Goal: Use online tool/utility: Utilize a website feature to perform a specific function

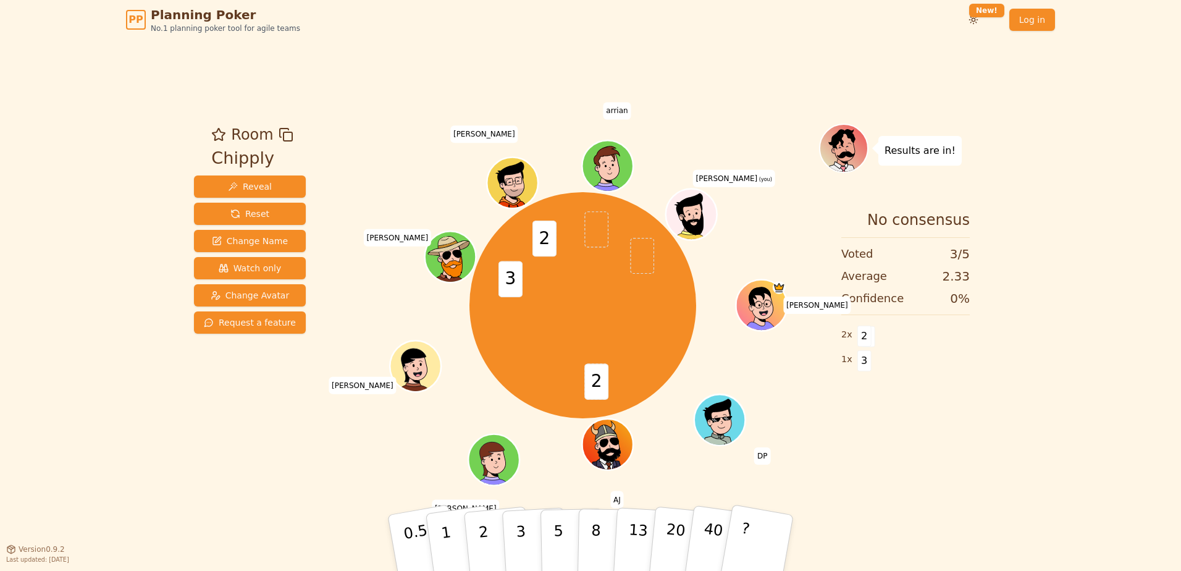
drag, startPoint x: 268, startPoint y: 213, endPoint x: 442, endPoint y: 62, distance: 230.2
click at [442, 62] on div "Room Chipply Reveal Reset Change Name Watch only Change Avatar Request a featur…" at bounding box center [590, 294] width 803 height 509
drag, startPoint x: 241, startPoint y: 209, endPoint x: 1012, endPoint y: -107, distance: 833.0
click at [1012, 0] on html "PP Planning Poker No.1 planning poker tool for agile teams Toggle theme New! Lo…" at bounding box center [590, 285] width 1181 height 571
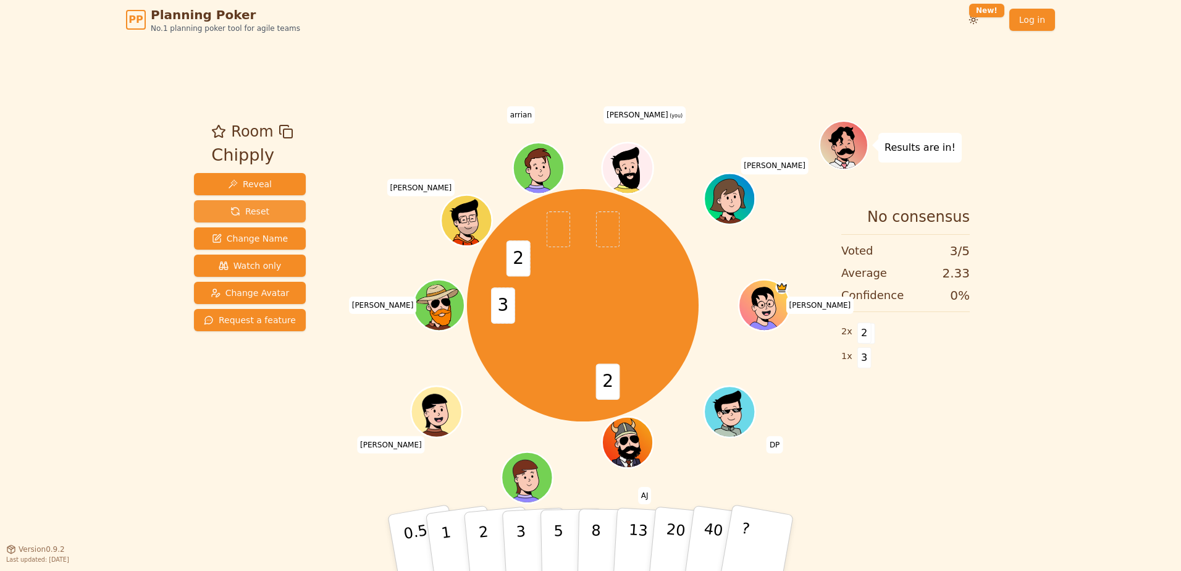
click at [243, 220] on button "Reset" at bounding box center [250, 211] width 112 height 22
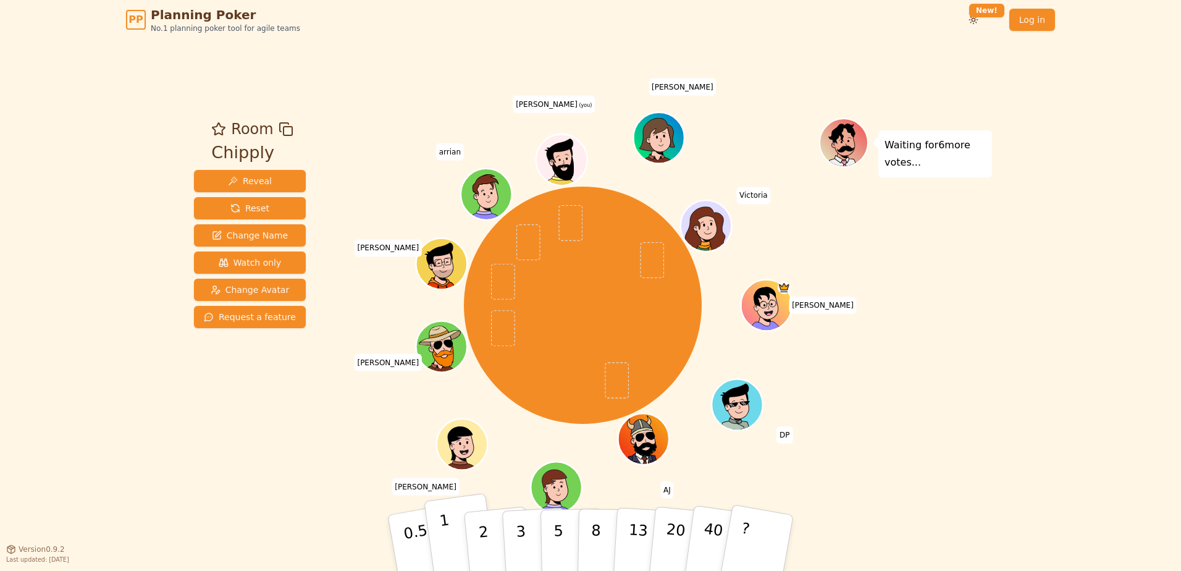
click at [451, 544] on button "1" at bounding box center [460, 543] width 73 height 100
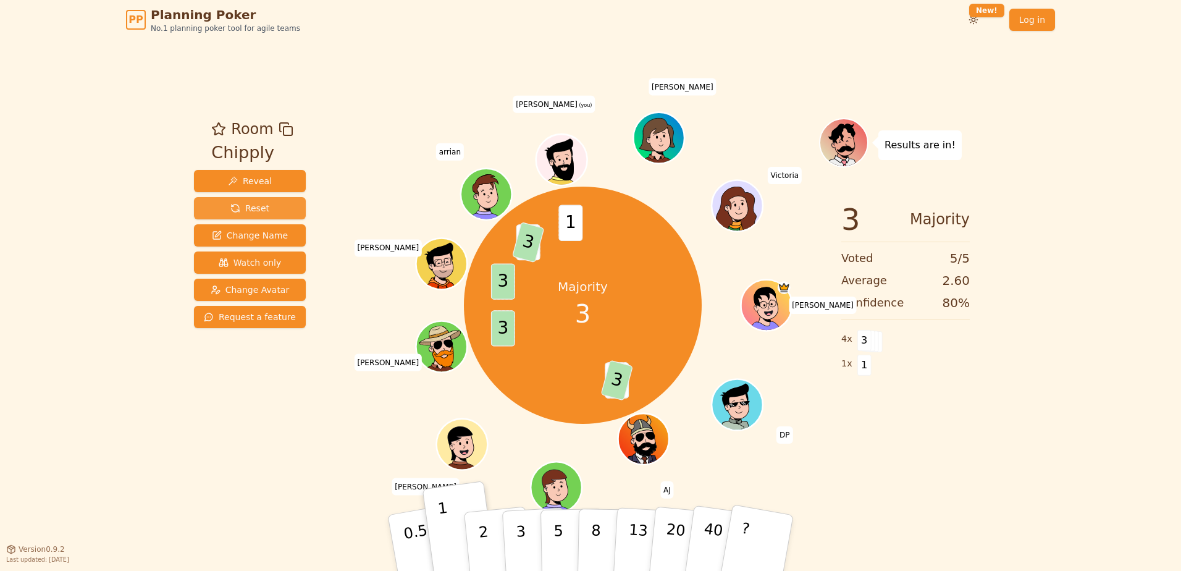
click at [251, 207] on span "Reset" at bounding box center [249, 208] width 39 height 12
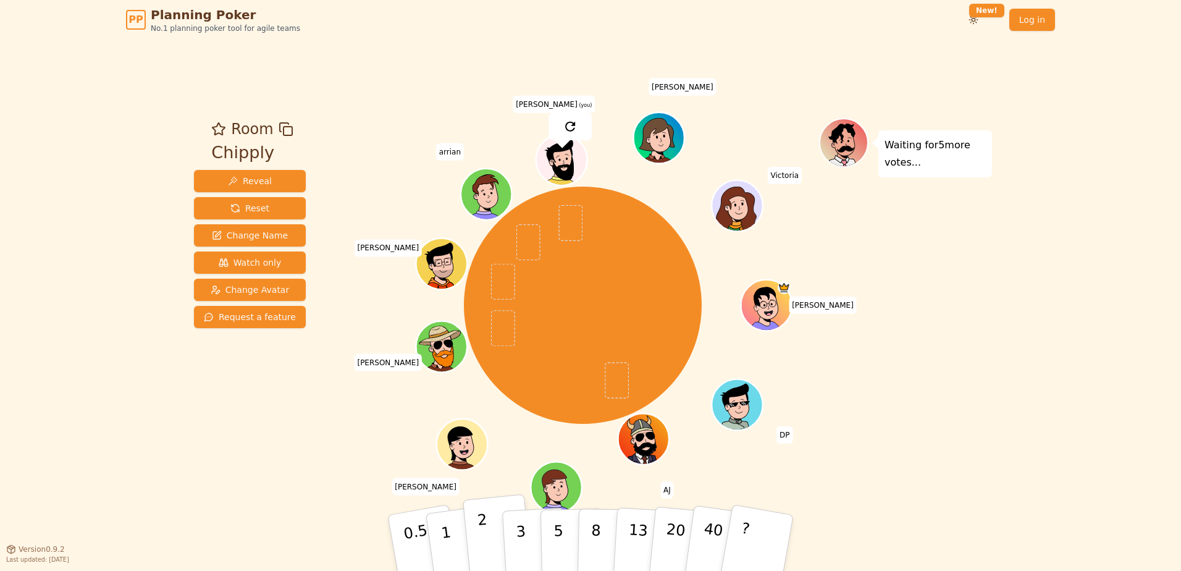
click at [480, 535] on p "2" at bounding box center [485, 544] width 16 height 67
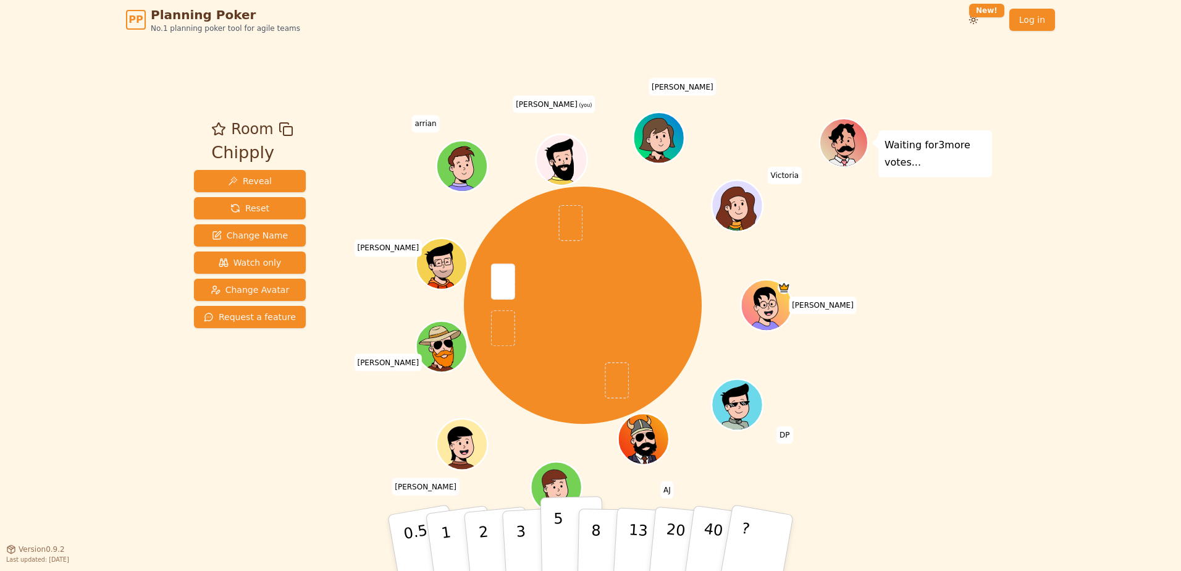
click at [560, 519] on p "5" at bounding box center [558, 542] width 10 height 67
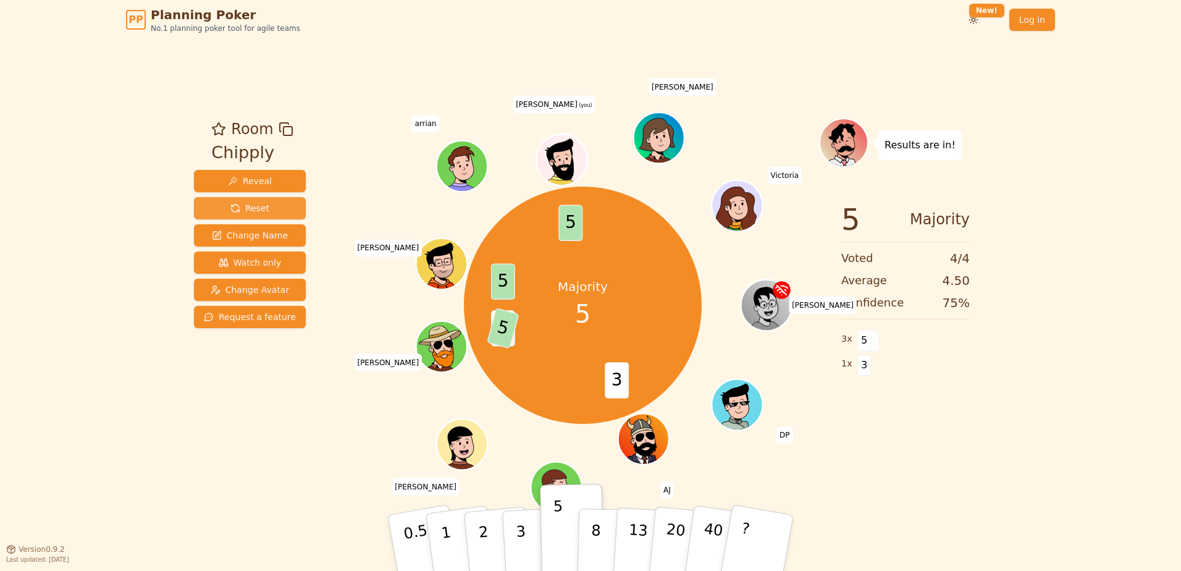
click at [249, 205] on span "Reset" at bounding box center [249, 208] width 39 height 12
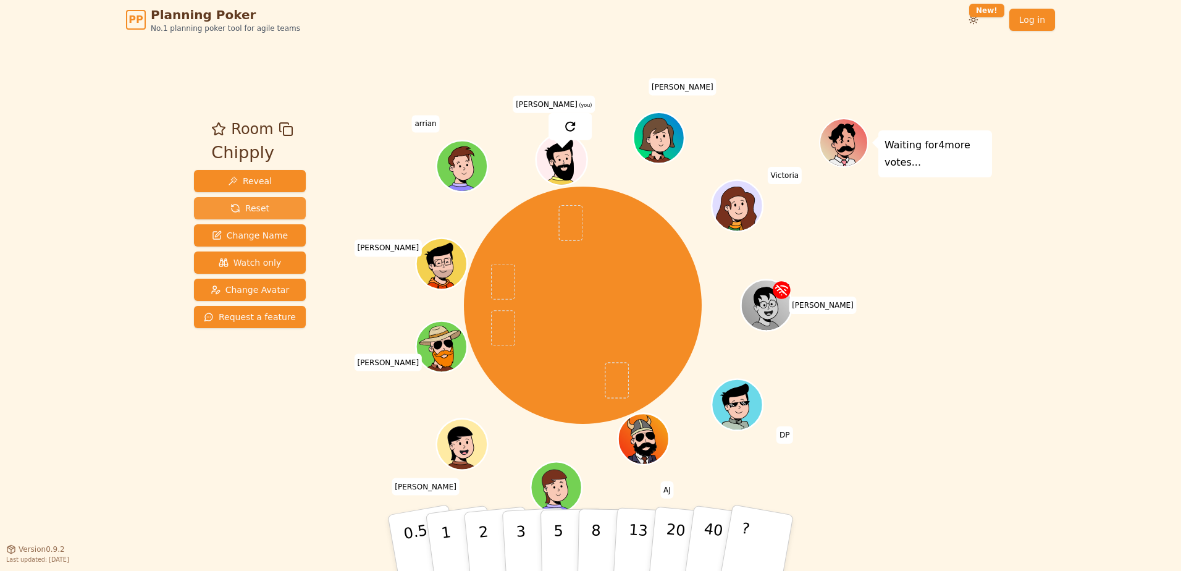
click at [249, 205] on span "Reset" at bounding box center [249, 208] width 39 height 12
click at [479, 531] on p "2" at bounding box center [485, 544] width 16 height 67
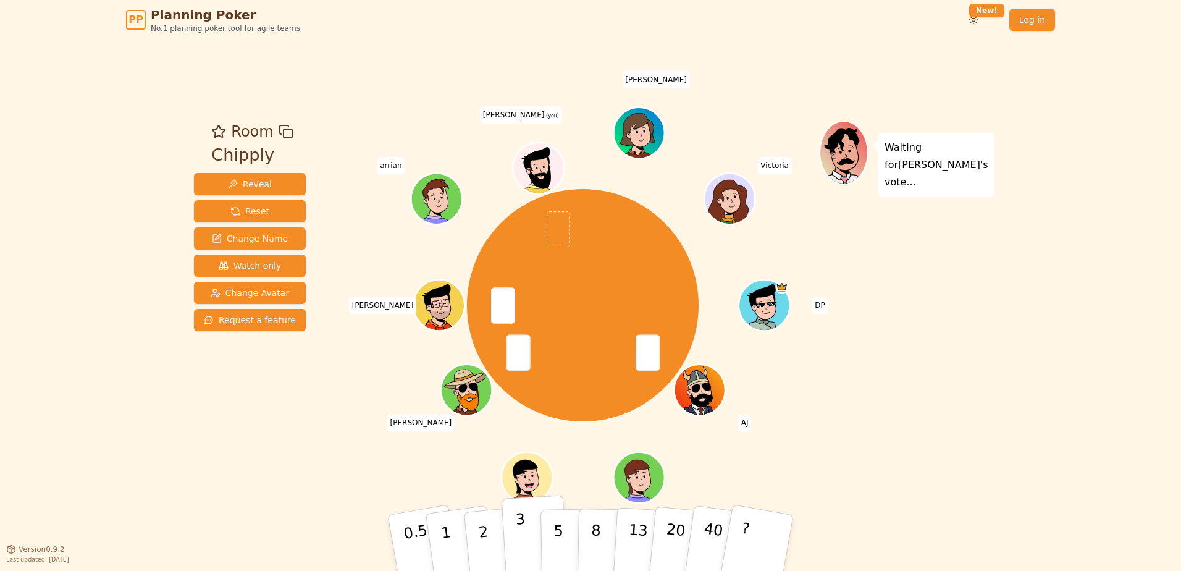
click at [521, 544] on p "3" at bounding box center [522, 543] width 14 height 67
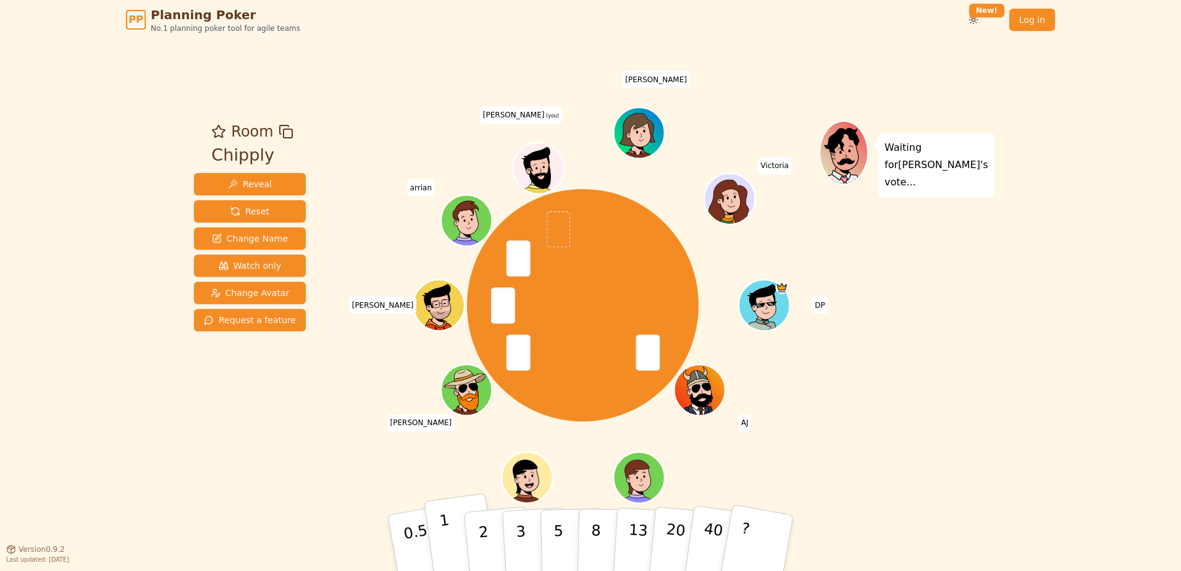
click at [459, 534] on button "1" at bounding box center [460, 543] width 73 height 100
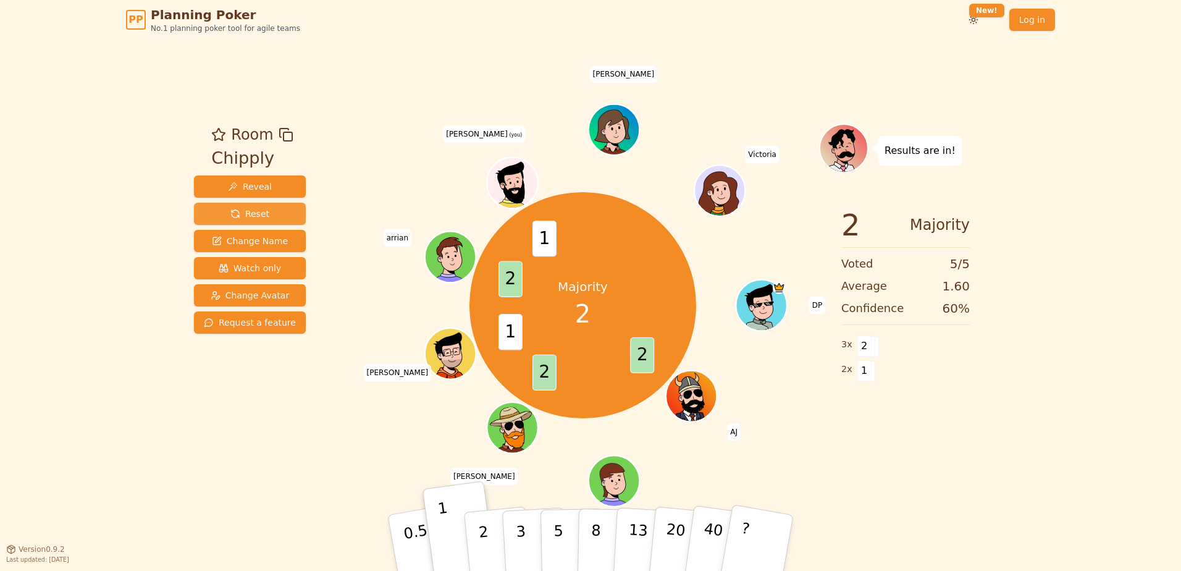
click at [236, 206] on button "Reset" at bounding box center [250, 214] width 112 height 22
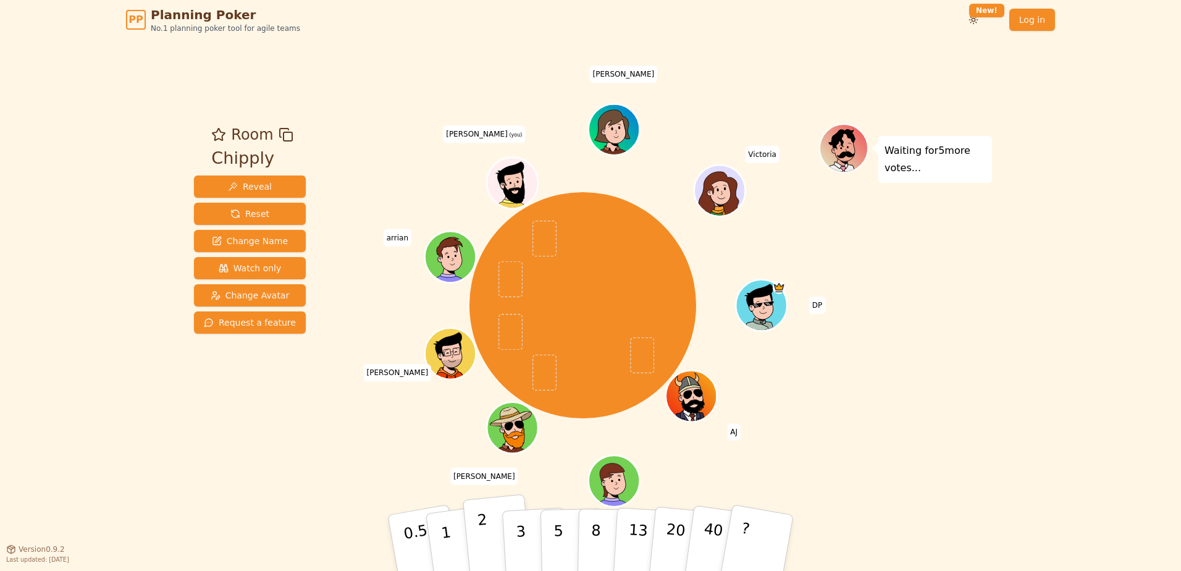
click at [491, 534] on button "2" at bounding box center [498, 543] width 70 height 98
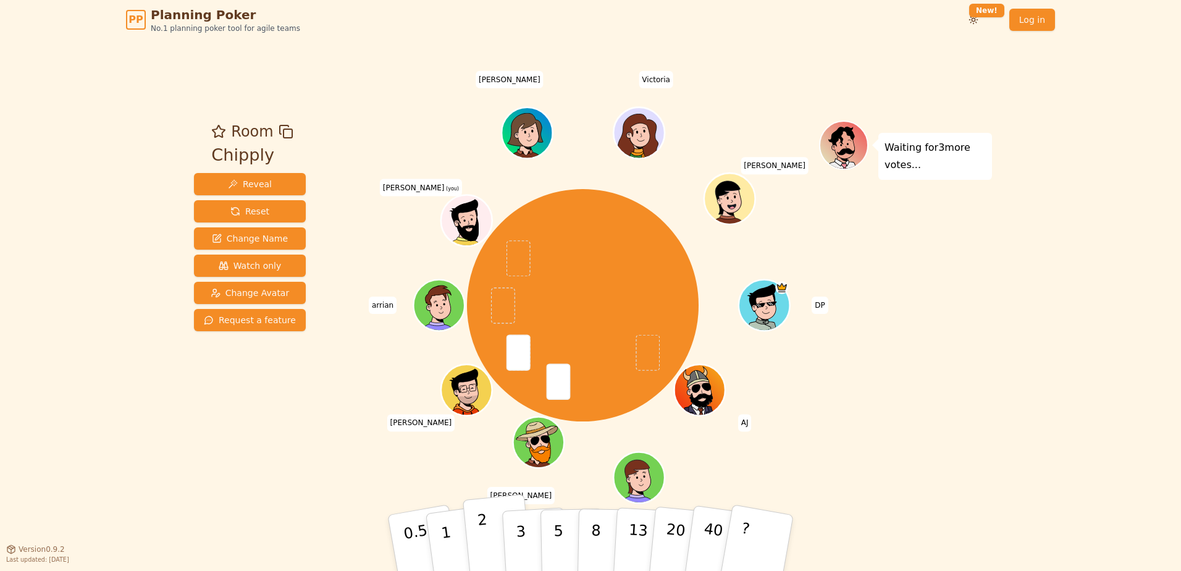
click at [480, 540] on p "2" at bounding box center [485, 544] width 16 height 67
click at [401, 311] on div "DP [PERSON_NAME] [PERSON_NAME] [PERSON_NAME] arrian [PERSON_NAME] (you) [PERSON…" at bounding box center [582, 305] width 472 height 325
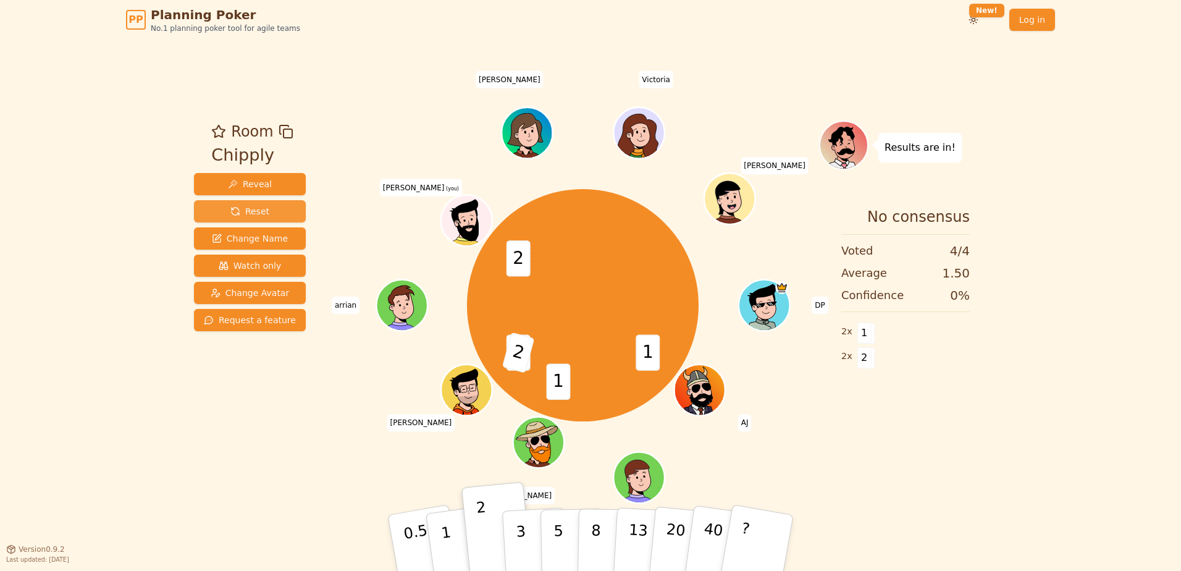
click at [259, 214] on span "Reset" at bounding box center [249, 211] width 39 height 12
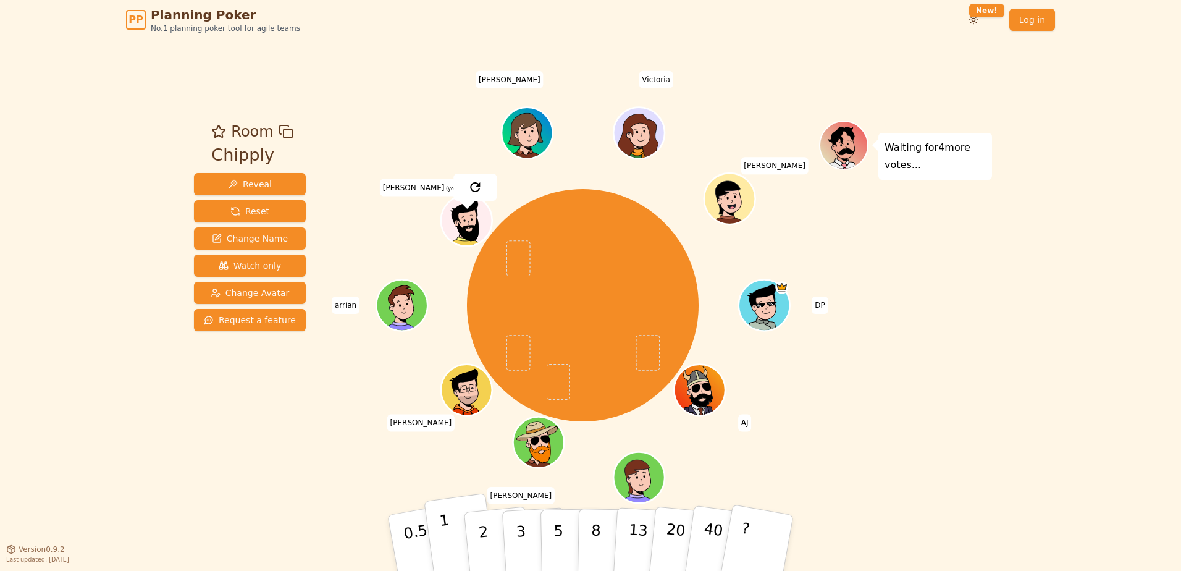
click at [455, 527] on button "1" at bounding box center [460, 543] width 73 height 100
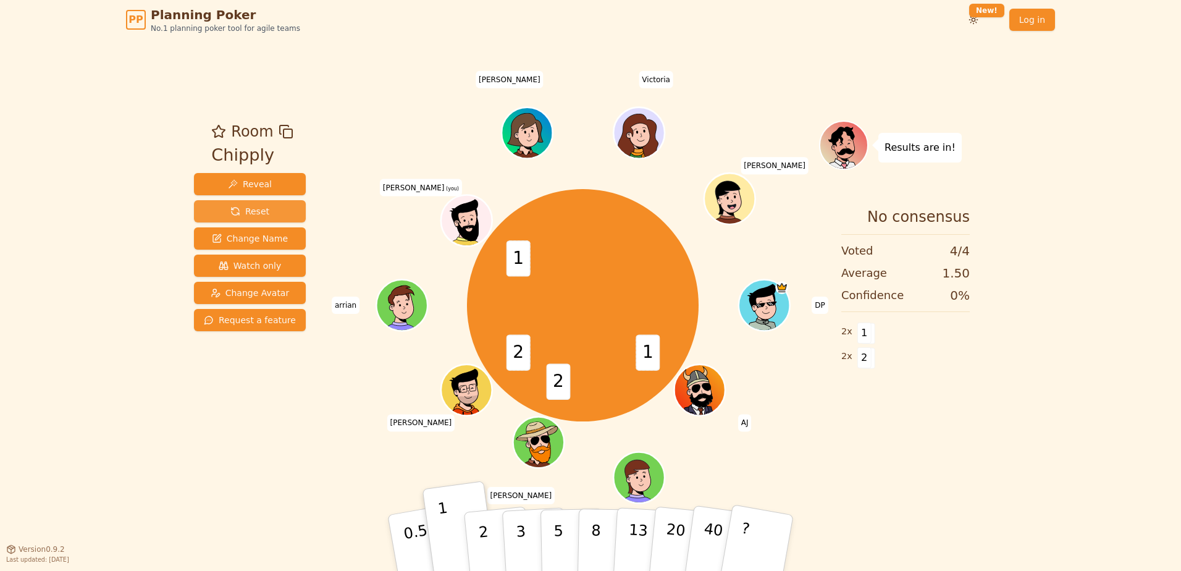
click at [270, 214] on button "Reset" at bounding box center [250, 211] width 112 height 22
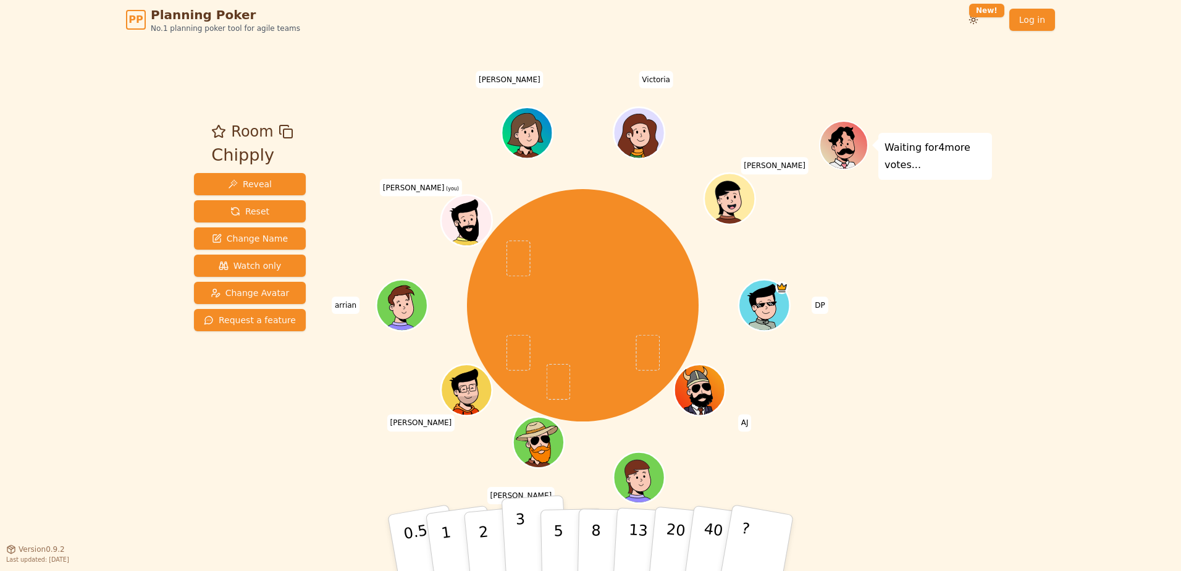
click at [519, 538] on p "3" at bounding box center [522, 543] width 14 height 67
drag, startPoint x: 518, startPoint y: 523, endPoint x: 421, endPoint y: 488, distance: 103.7
click at [421, 488] on div "Room Chipply Reveal Reset Change Name Watch only Change Avatar Request a featur…" at bounding box center [590, 294] width 803 height 509
drag, startPoint x: 511, startPoint y: 523, endPoint x: 395, endPoint y: 471, distance: 126.6
drag, startPoint x: 395, startPoint y: 471, endPoint x: 312, endPoint y: 424, distance: 95.1
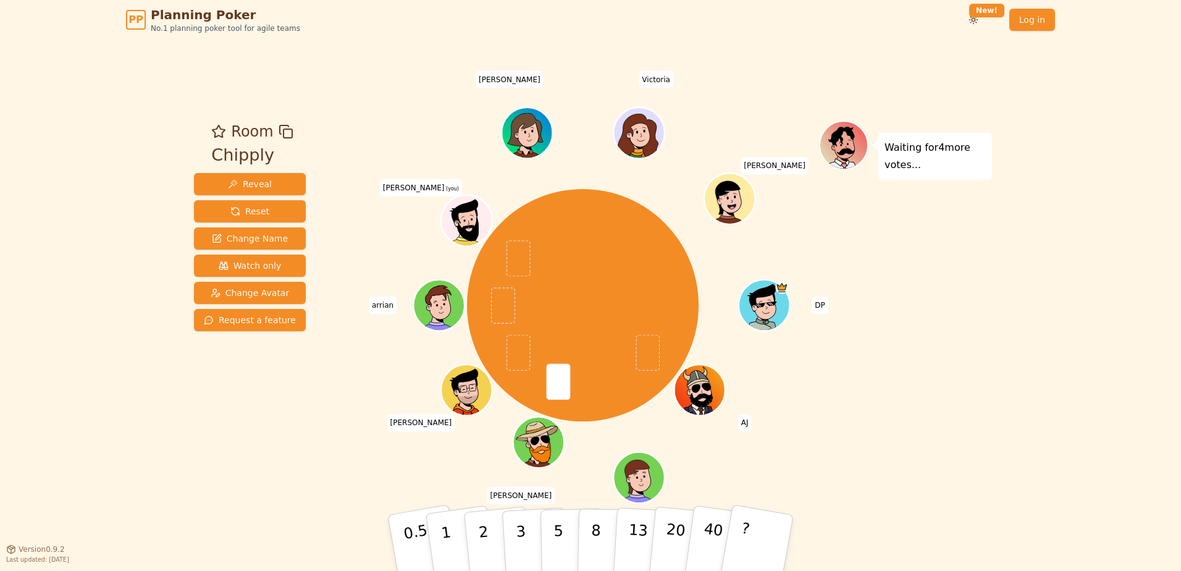
click at [312, 424] on div "Room Chipply Reveal Reset Change Name Watch only Change Avatar Request a featur…" at bounding box center [590, 293] width 803 height 347
click at [508, 551] on button "3" at bounding box center [534, 543] width 67 height 96
click at [510, 562] on button "3" at bounding box center [534, 543] width 67 height 96
click at [481, 546] on p "2" at bounding box center [485, 544] width 16 height 67
click at [1060, 345] on div "PP Planning Poker No.1 planning poker tool for agile teams Toggle theme New! Lo…" at bounding box center [590, 285] width 1181 height 571
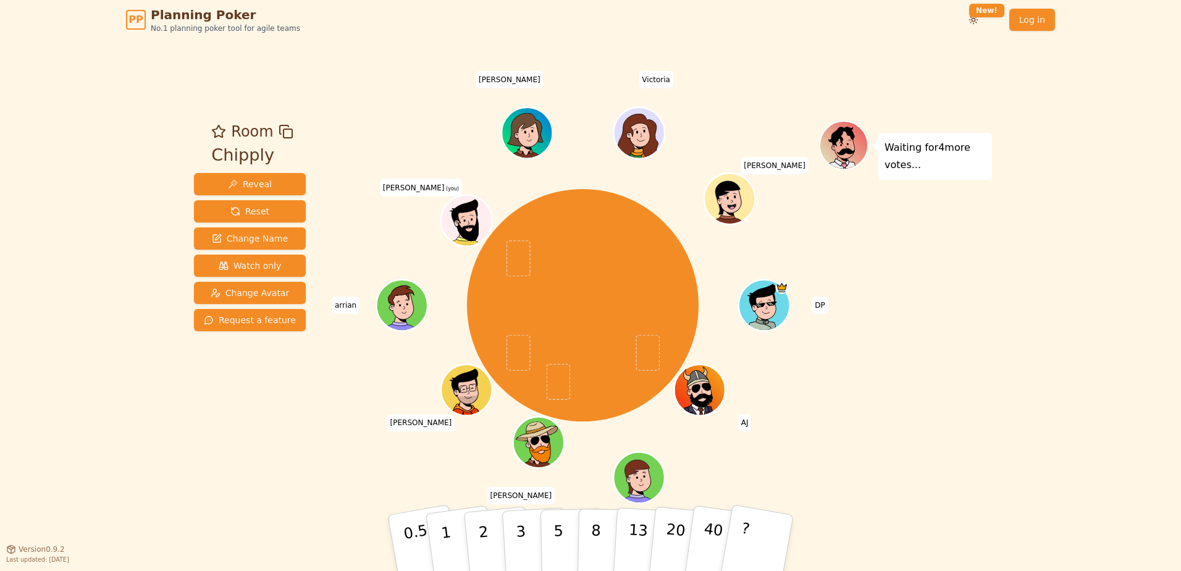
drag, startPoint x: 1027, startPoint y: 408, endPoint x: 990, endPoint y: 60, distance: 350.2
click at [1027, 408] on div "PP Planning Poker No.1 planning poker tool for agile teams Toggle theme New! Lo…" at bounding box center [590, 285] width 1181 height 571
click at [395, 211] on div "DP [PERSON_NAME] [PERSON_NAME] [PERSON_NAME] arrian [PERSON_NAME] (you) [PERSON…" at bounding box center [582, 305] width 472 height 325
click at [272, 204] on button "Reset" at bounding box center [250, 211] width 112 height 22
click at [861, 451] on div "Waiting for 4 more votes..." at bounding box center [905, 293] width 173 height 347
